Goal: Information Seeking & Learning: Learn about a topic

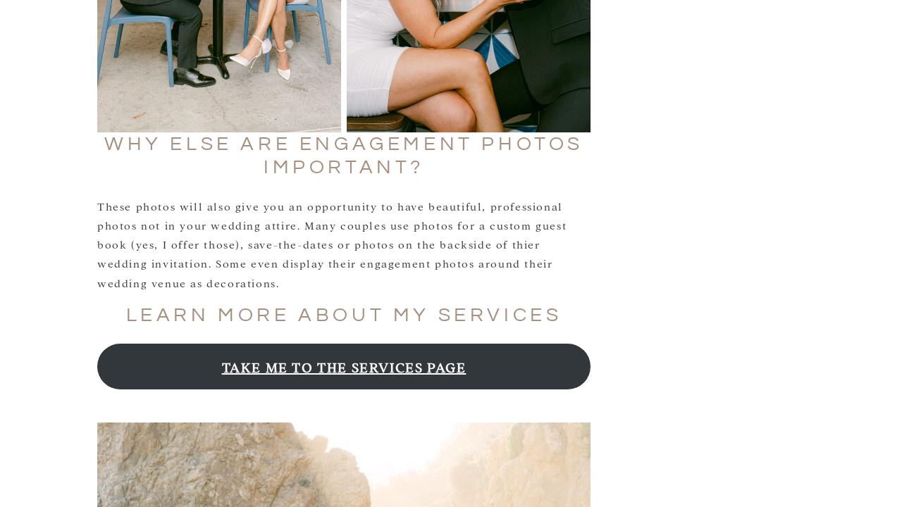
scroll to position [1335, 0]
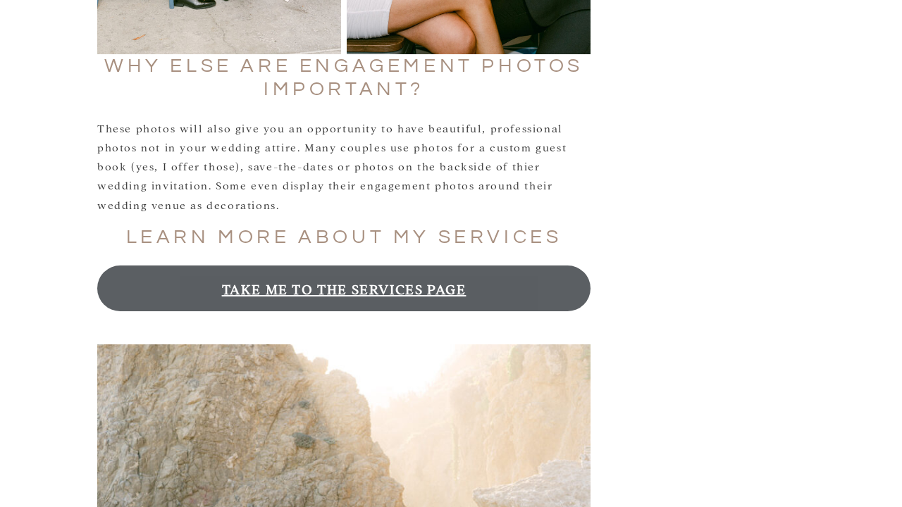
click at [420, 289] on link "TAKE ME TO THE SERVICES PAGE" at bounding box center [343, 289] width 493 height 46
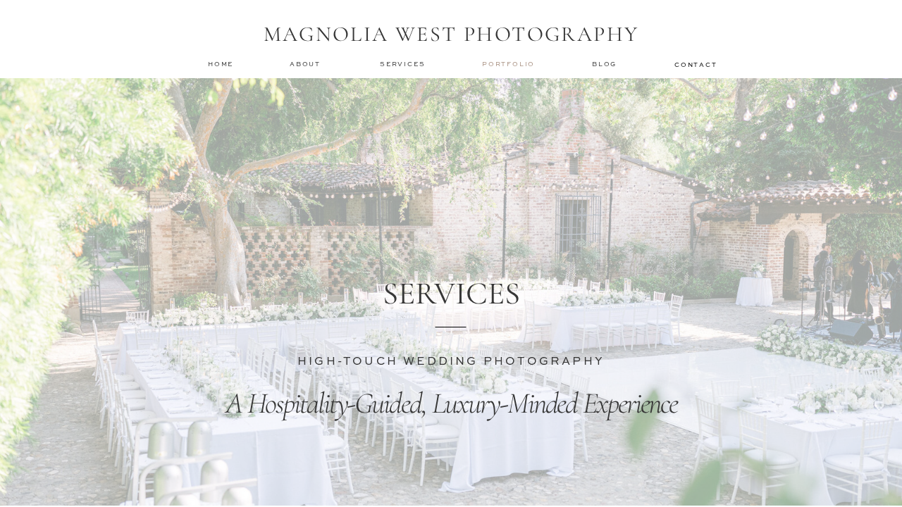
click at [499, 67] on nav "Portfolio" at bounding box center [510, 64] width 56 height 10
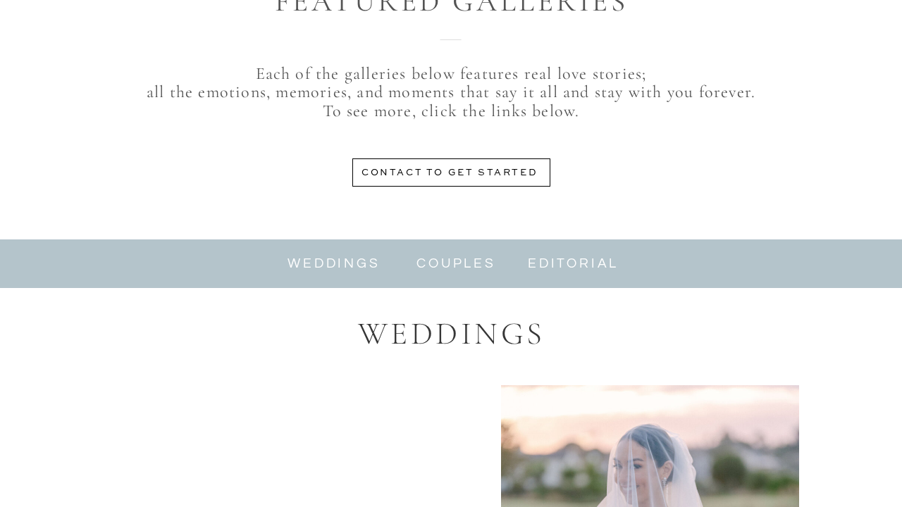
scroll to position [609, 0]
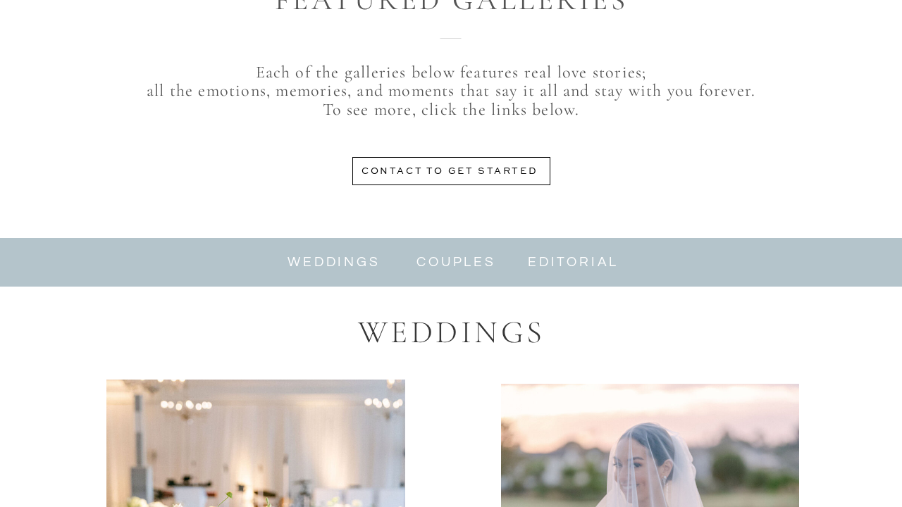
click at [435, 268] on nav "couples" at bounding box center [456, 262] width 88 height 16
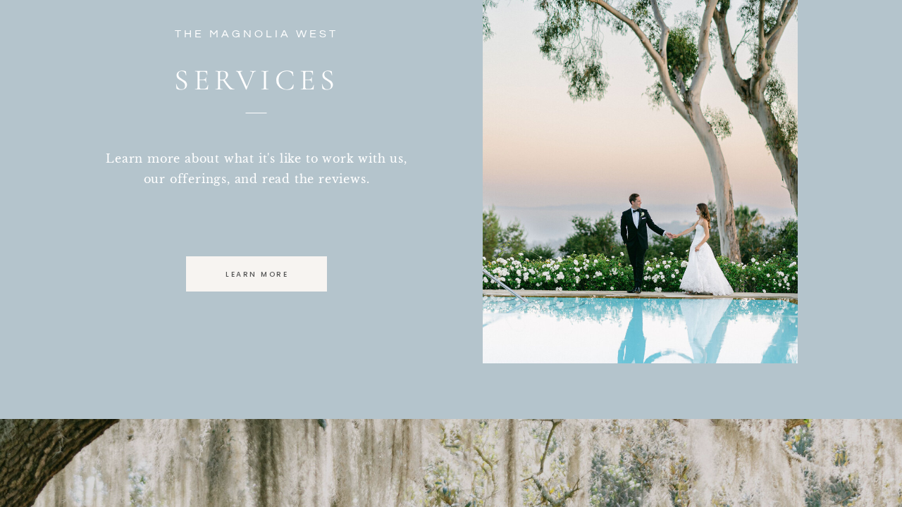
scroll to position [3941, 0]
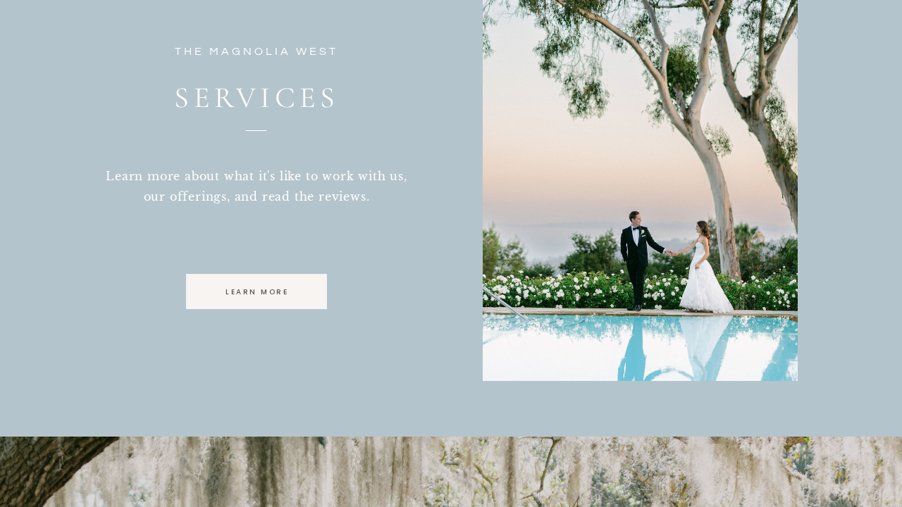
click at [269, 279] on div at bounding box center [256, 291] width 141 height 35
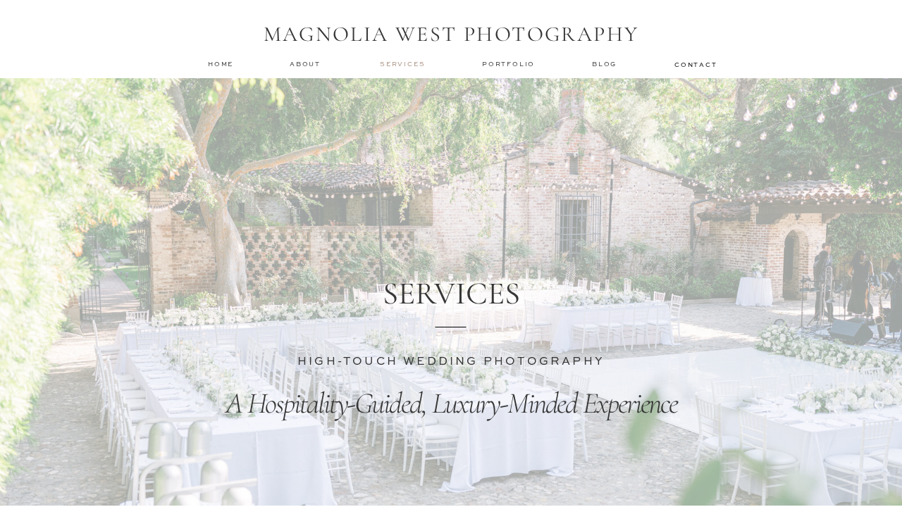
click at [418, 61] on nav "services" at bounding box center [403, 63] width 47 height 9
click at [405, 66] on nav "services" at bounding box center [403, 63] width 47 height 9
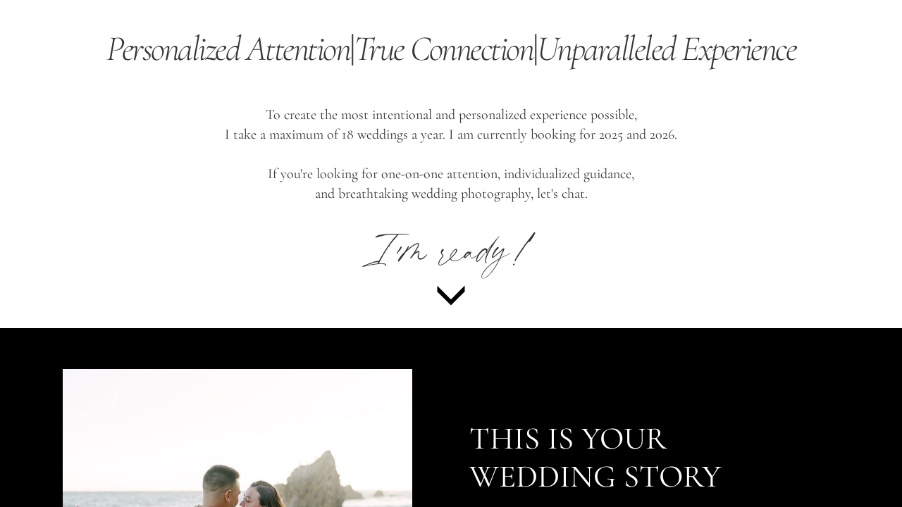
scroll to position [6258, 0]
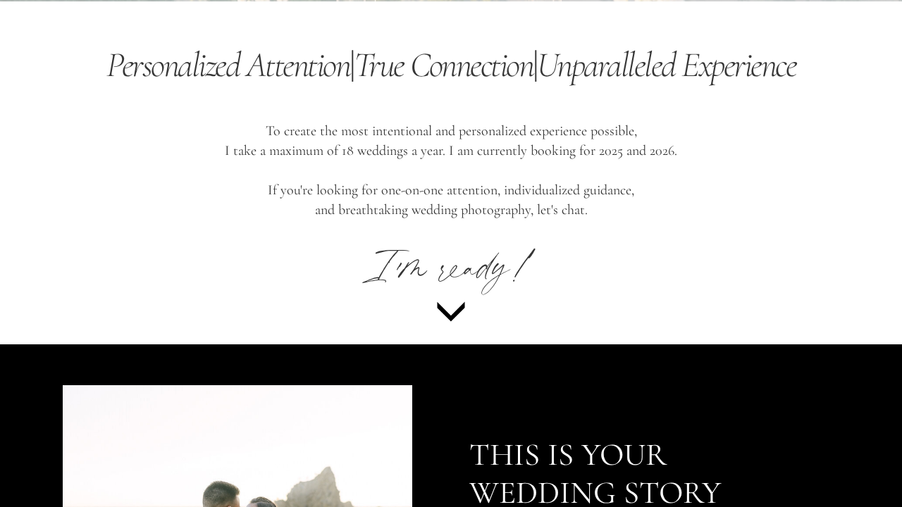
click at [441, 316] on icon at bounding box center [451, 311] width 36 height 39
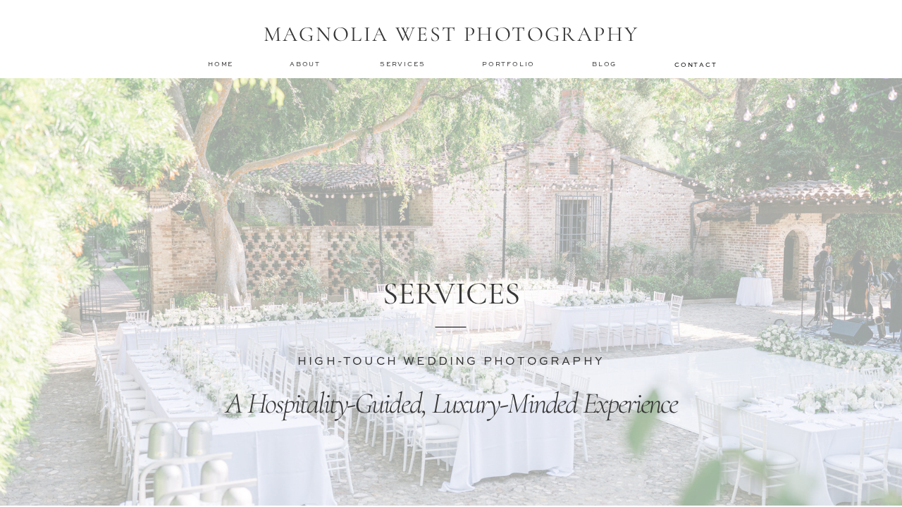
scroll to position [0, 0]
click at [506, 63] on nav "Portfolio" at bounding box center [510, 64] width 56 height 10
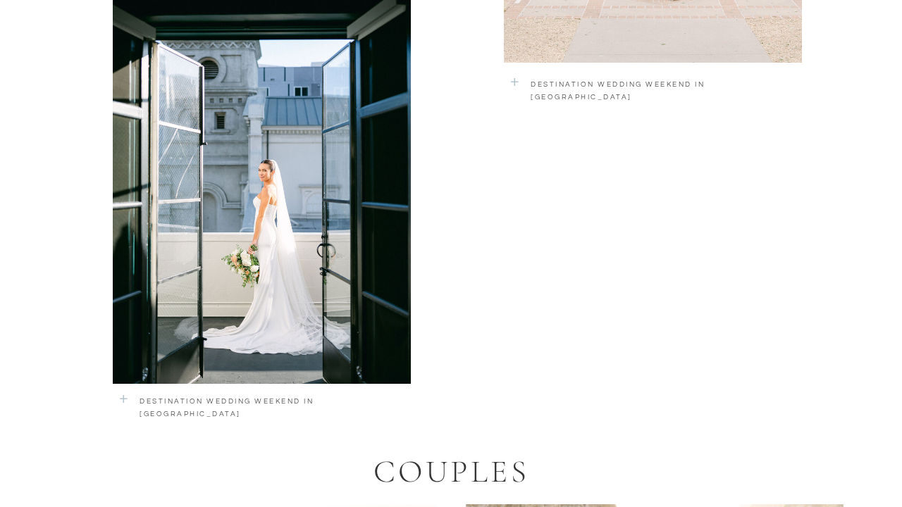
scroll to position [2269, 0]
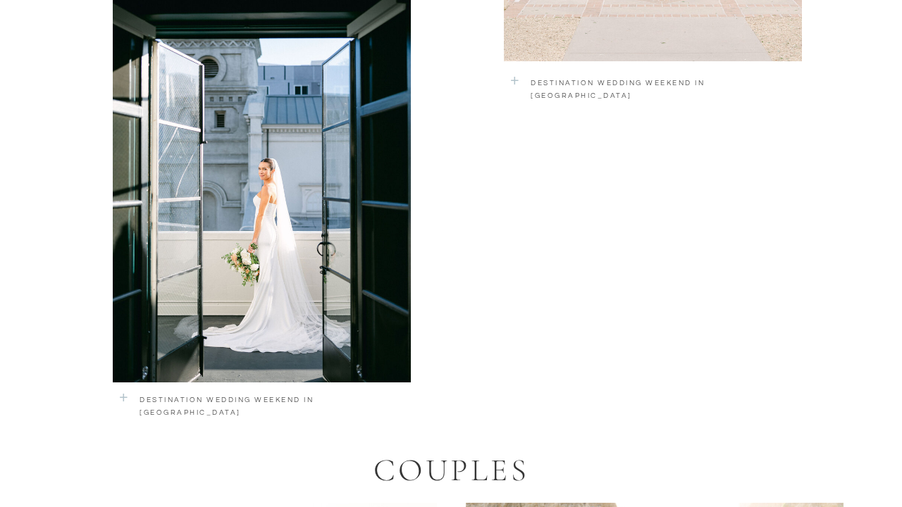
click at [339, 365] on div at bounding box center [262, 188] width 298 height 388
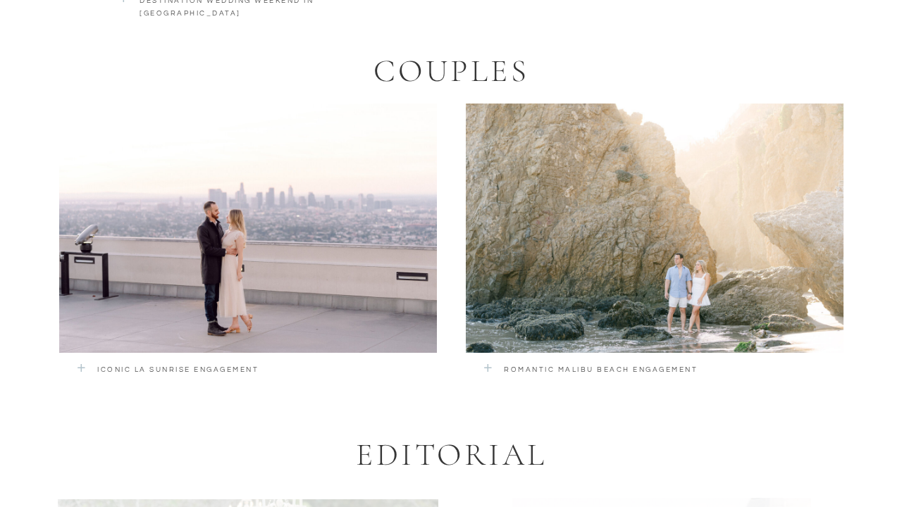
scroll to position [2795, 0]
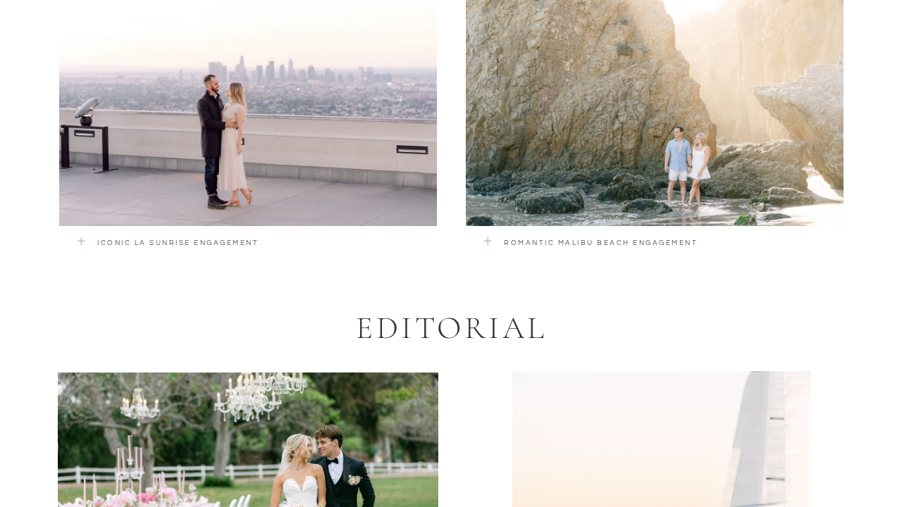
click at [292, 164] on div at bounding box center [248, 101] width 378 height 249
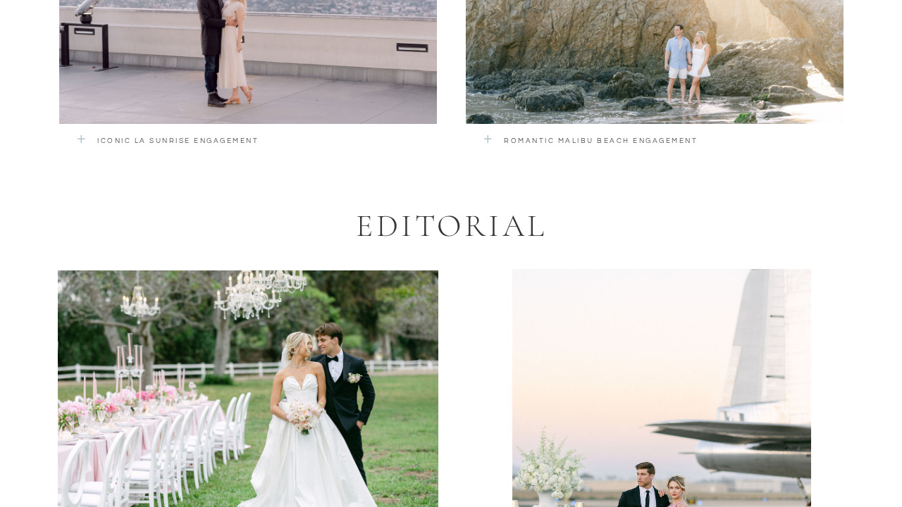
scroll to position [2669, 0]
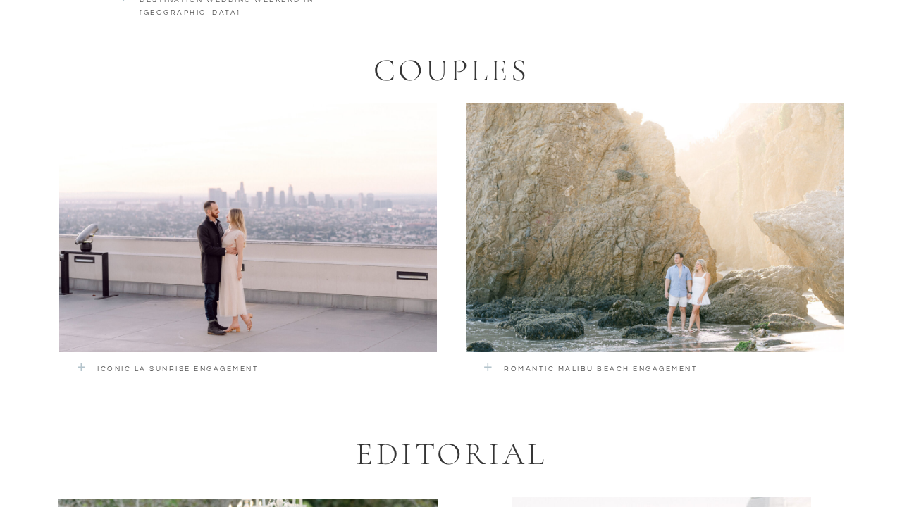
click at [630, 278] on div at bounding box center [655, 227] width 378 height 249
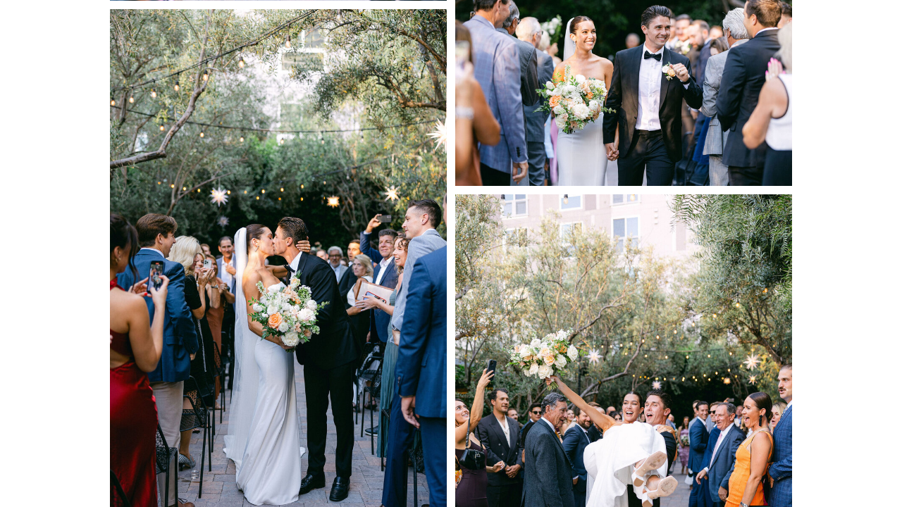
scroll to position [7259, 0]
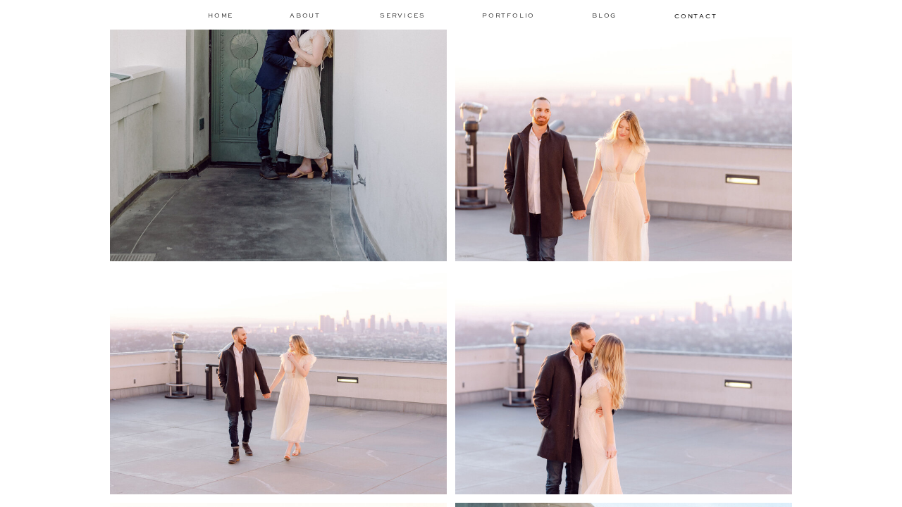
scroll to position [1806, 0]
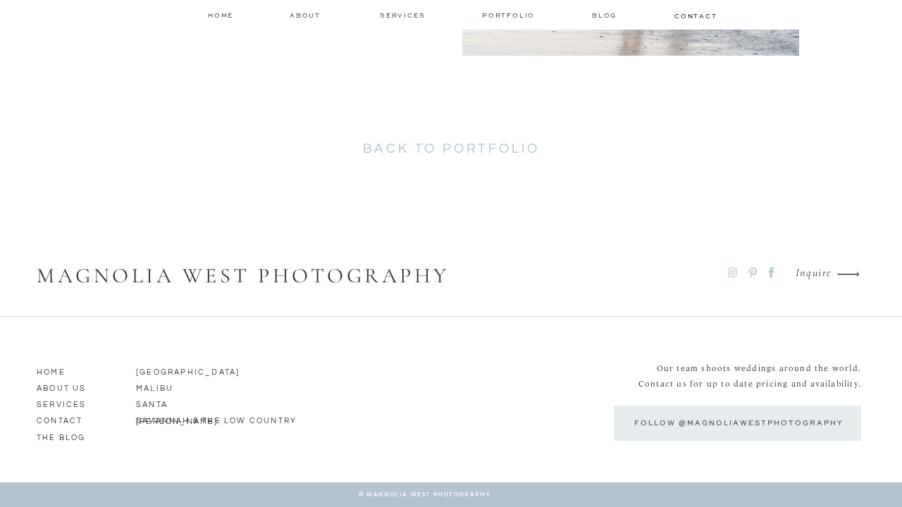
scroll to position [2867, 0]
click at [468, 145] on h2 "back to portfolio" at bounding box center [451, 152] width 364 height 23
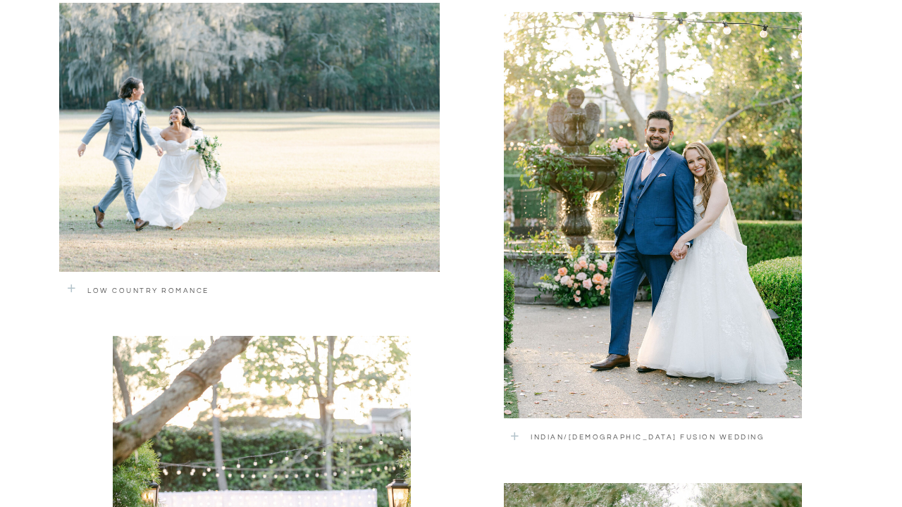
scroll to position [1471, 0]
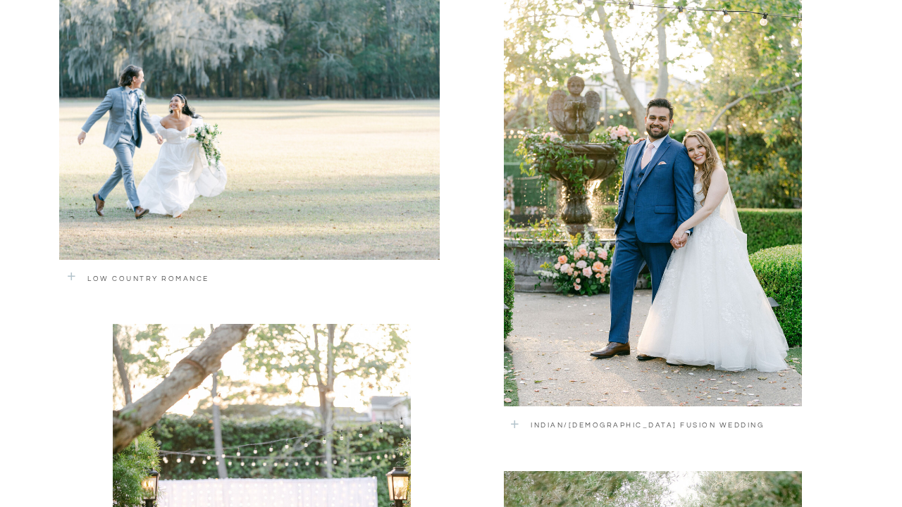
click at [594, 257] on div at bounding box center [653, 203] width 298 height 406
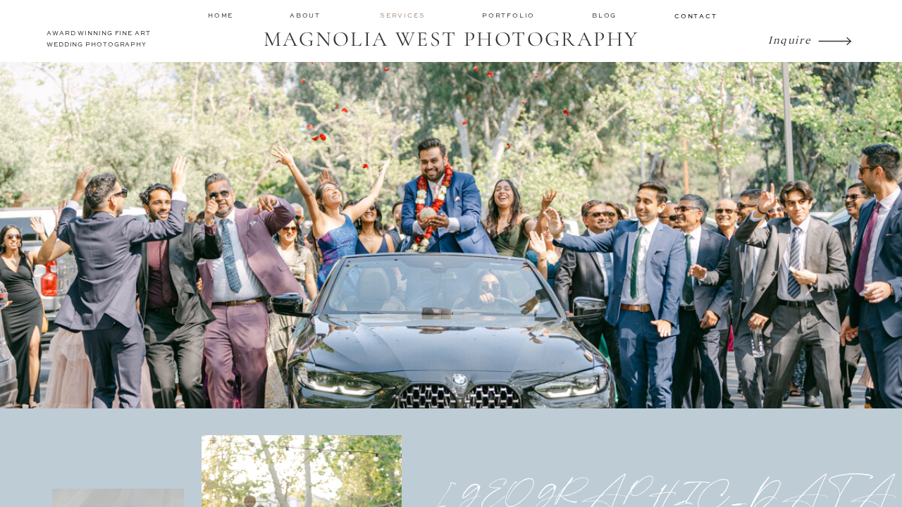
click at [395, 17] on nav "services" at bounding box center [403, 15] width 47 height 9
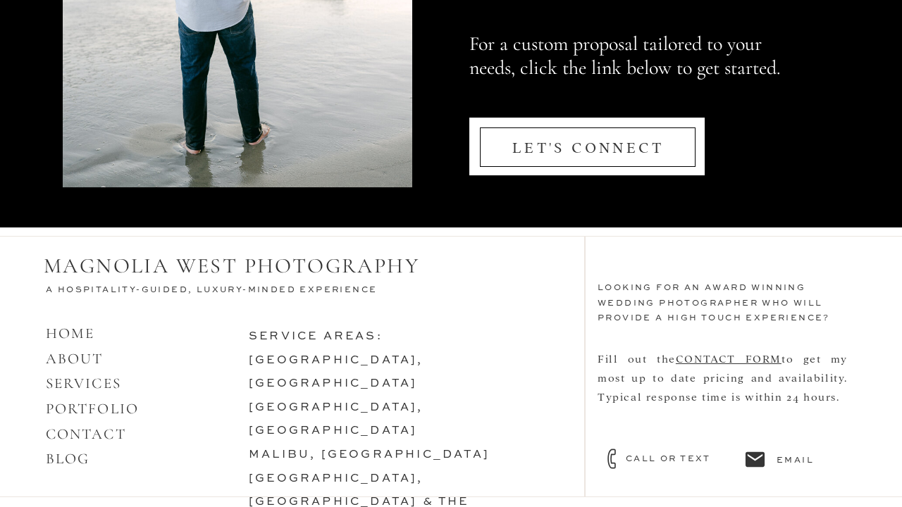
scroll to position [6889, 0]
click at [320, 361] on link "[GEOGRAPHIC_DATA], [GEOGRAPHIC_DATA]" at bounding box center [336, 372] width 175 height 35
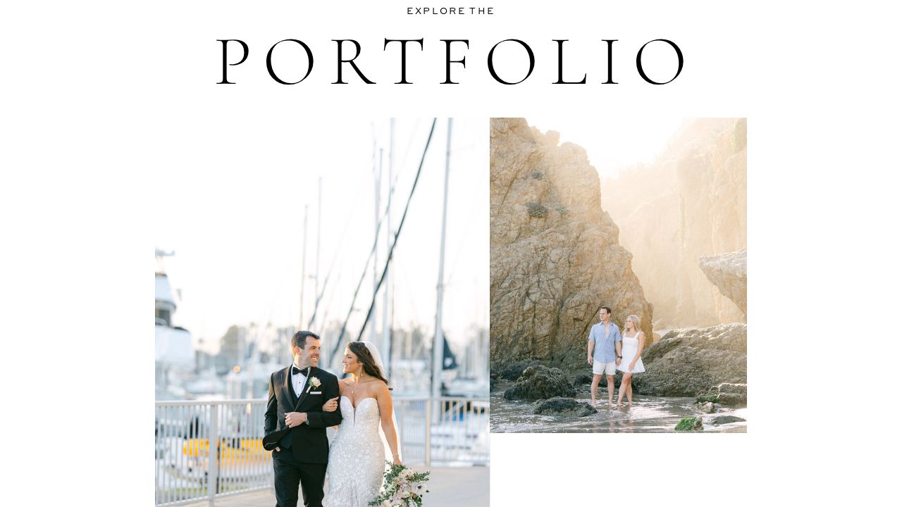
scroll to position [2824, 0]
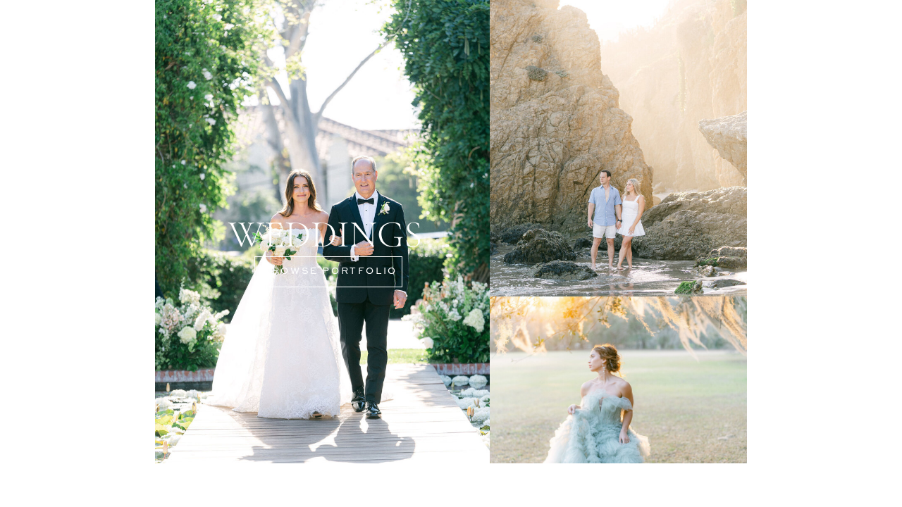
drag, startPoint x: 308, startPoint y: 399, endPoint x: 321, endPoint y: 362, distance: 39.4
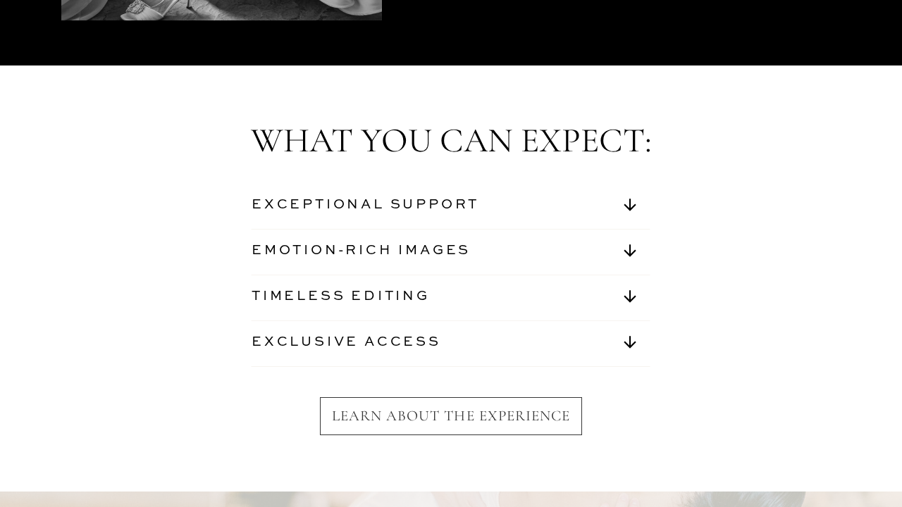
scroll to position [4900, 0]
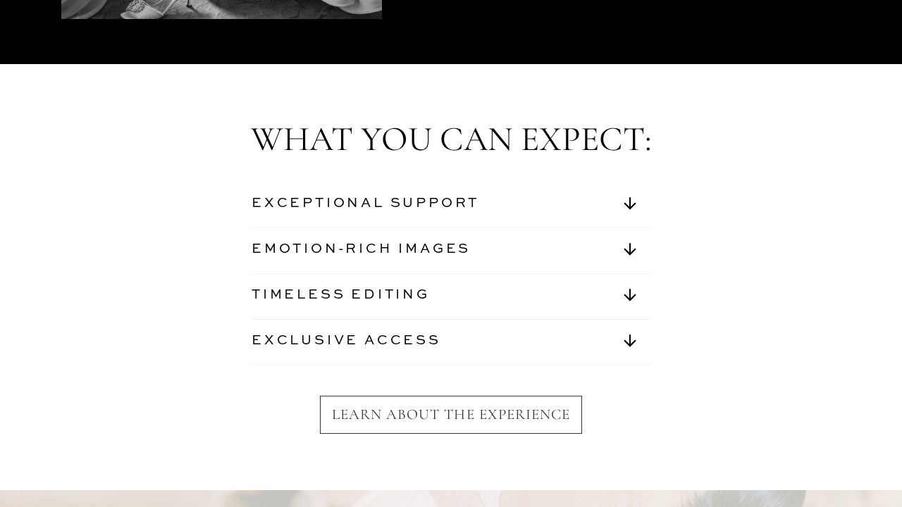
click at [465, 204] on nav "EXCEPTIONAL SUPPORT" at bounding box center [382, 205] width 262 height 23
click at [627, 206] on icon at bounding box center [629, 203] width 12 height 12
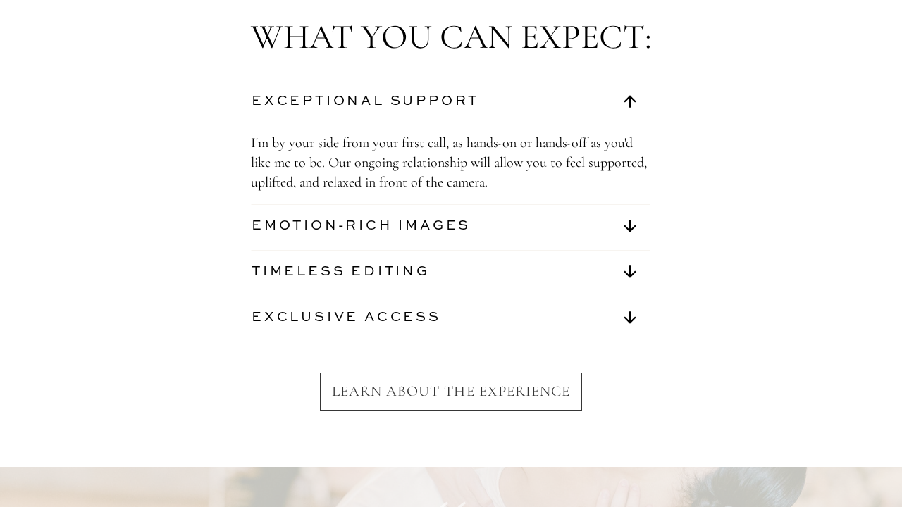
scroll to position [5004, 0]
click at [627, 227] on icon at bounding box center [629, 224] width 12 height 12
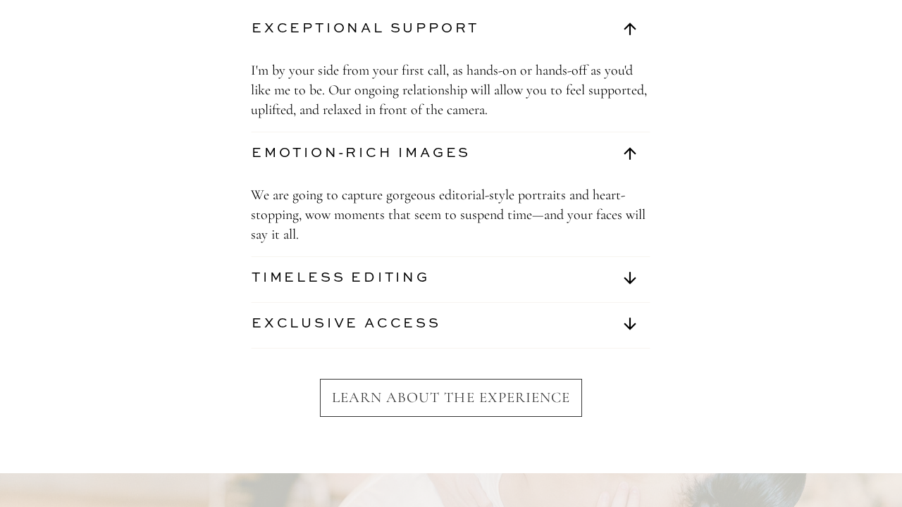
scroll to position [5081, 0]
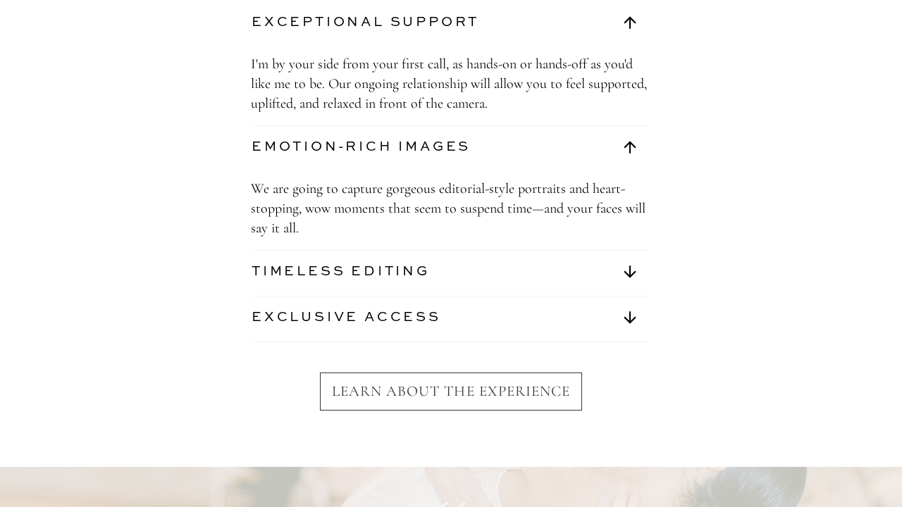
click at [632, 268] on icon at bounding box center [630, 272] width 34 height 18
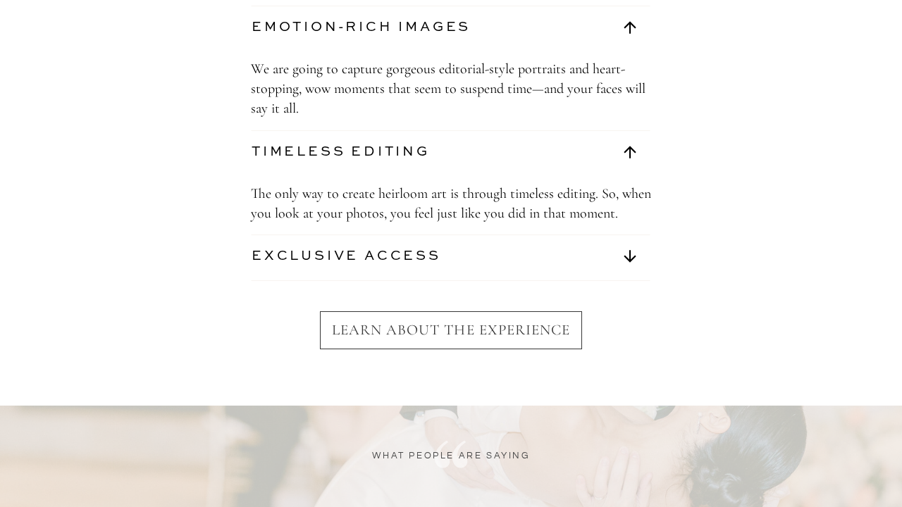
scroll to position [5206, 0]
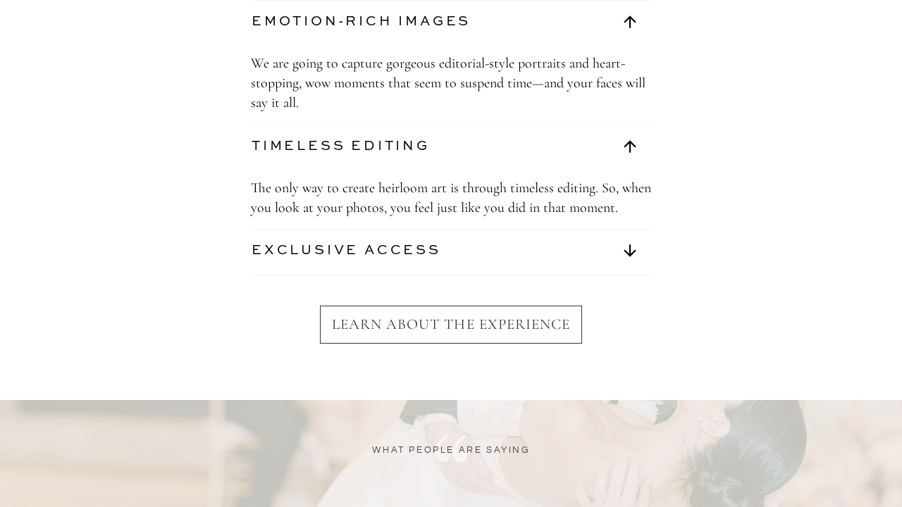
click at [625, 259] on icon at bounding box center [630, 251] width 34 height 18
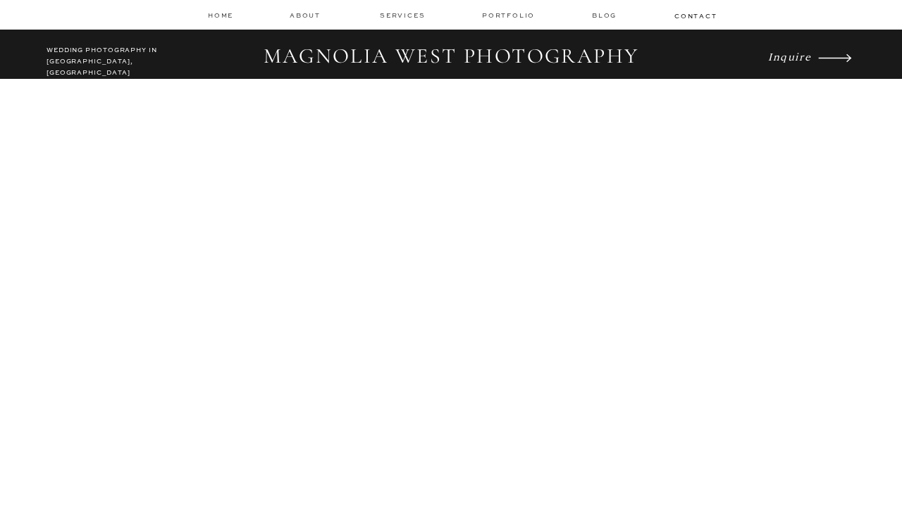
scroll to position [0, 0]
